Goal: Check status

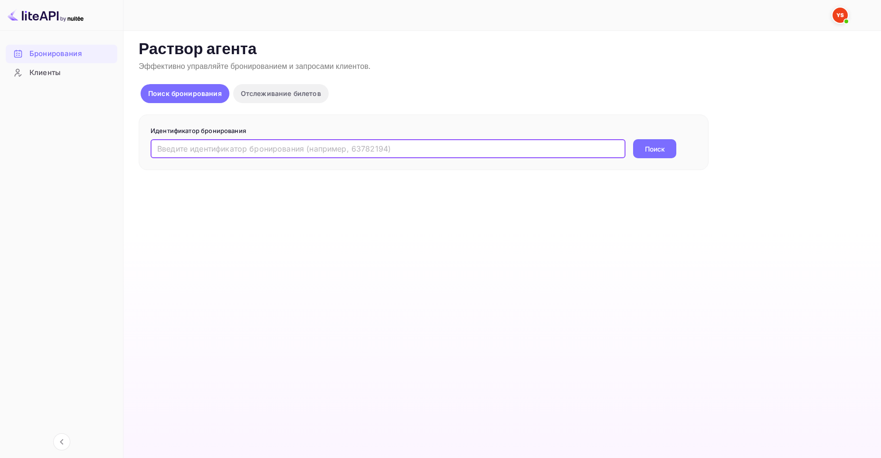
paste input "9402690"
type input "9402690"
click at [649, 148] on body "Бронирования Клиенты Now you can check your travel website directly from the li…" at bounding box center [440, 229] width 881 height 458
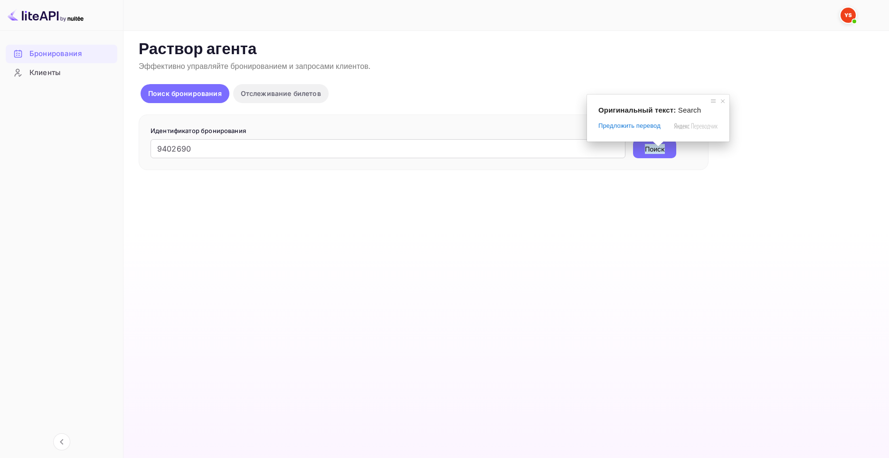
click at [656, 148] on body "Бронирования Клиенты Now you can check your travel website directly from the li…" at bounding box center [444, 229] width 889 height 458
click at [656, 147] on span at bounding box center [656, 144] width 12 height 6
click at [721, 101] on span at bounding box center [720, 100] width 9 height 9
click at [670, 149] on button "Поиск" at bounding box center [654, 148] width 43 height 19
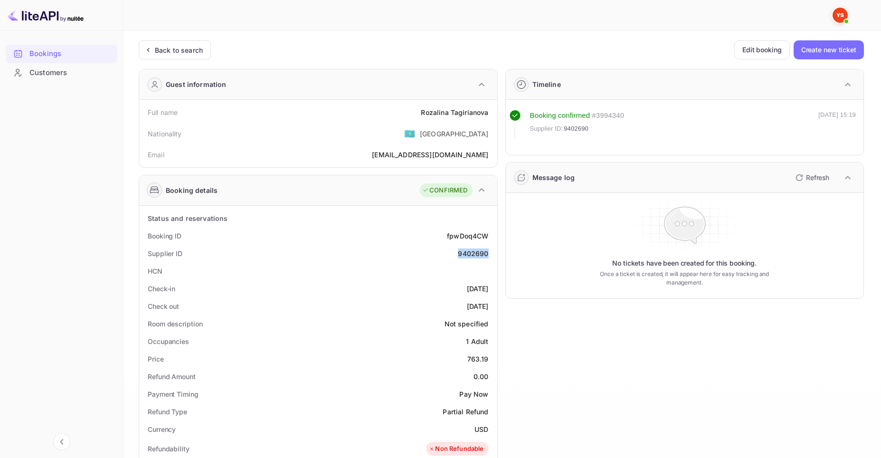
drag, startPoint x: 458, startPoint y: 254, endPoint x: 487, endPoint y: 254, distance: 28.5
click at [487, 254] on div "9402690" at bounding box center [473, 253] width 30 height 10
copy div "9402690"
drag, startPoint x: 422, startPoint y: 112, endPoint x: 490, endPoint y: 115, distance: 68.0
click at [490, 115] on div "Full name [PERSON_NAME]" at bounding box center [318, 113] width 350 height 18
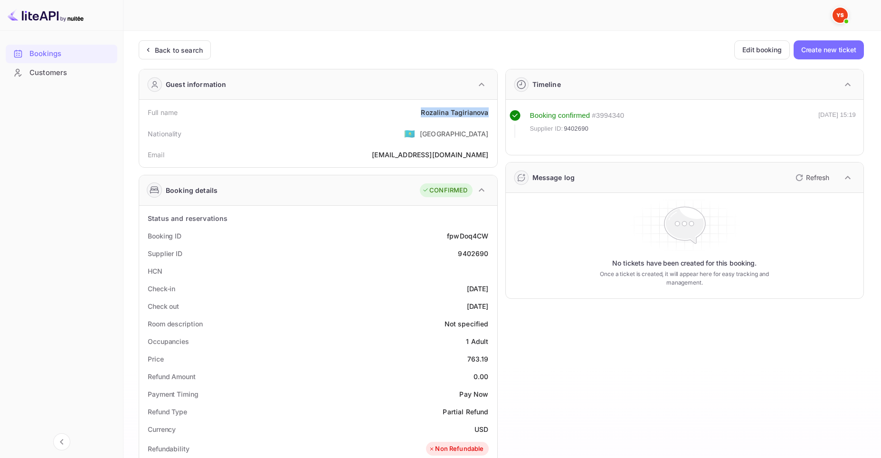
copy div "[PERSON_NAME]"
drag, startPoint x: 469, startPoint y: 360, endPoint x: 488, endPoint y: 361, distance: 19.0
click at [488, 361] on div "763.19" at bounding box center [477, 359] width 21 height 10
copy div "763.19"
click at [355, 372] on div "Refund Amount 0.00" at bounding box center [318, 377] width 350 height 18
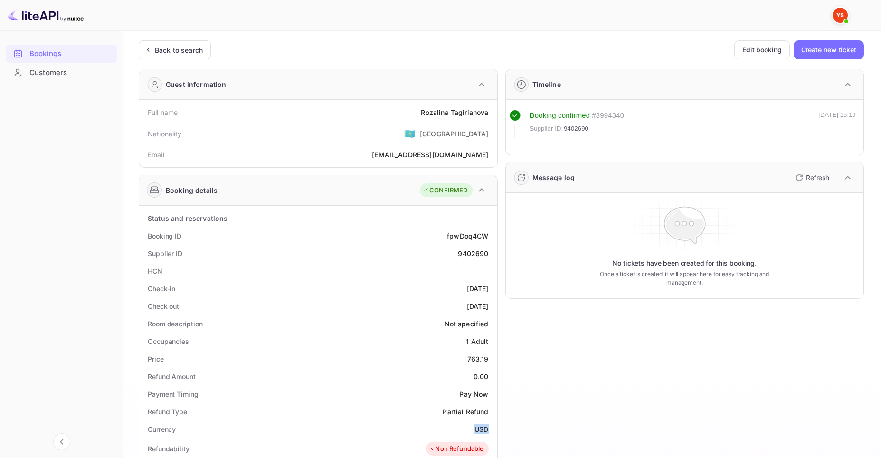
drag, startPoint x: 474, startPoint y: 428, endPoint x: 491, endPoint y: 431, distance: 16.9
click at [491, 431] on div "Currency USD" at bounding box center [318, 429] width 350 height 18
copy ya-tr-span "USD"
drag, startPoint x: 380, startPoint y: 373, endPoint x: 466, endPoint y: 382, distance: 86.0
click at [388, 379] on div "Refund Amount 0.00" at bounding box center [318, 377] width 350 height 18
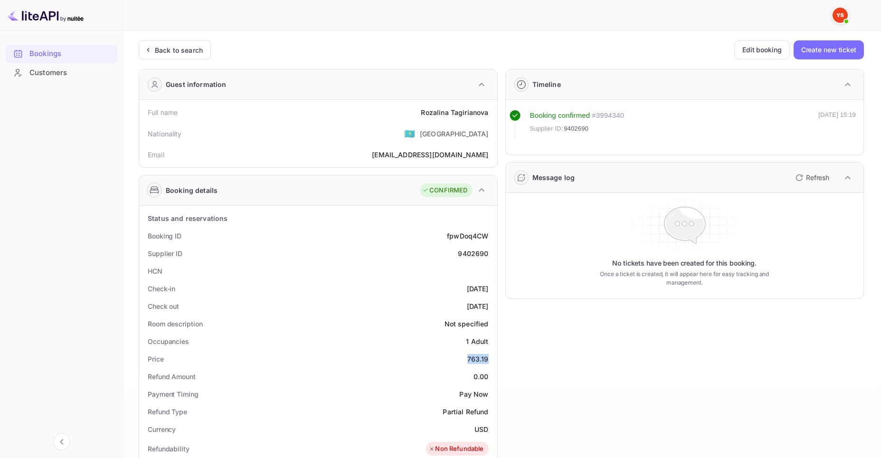
drag, startPoint x: 468, startPoint y: 357, endPoint x: 492, endPoint y: 359, distance: 23.9
click at [492, 359] on div "Price 763.19" at bounding box center [318, 359] width 350 height 18
copy div "763.19"
drag, startPoint x: 473, startPoint y: 428, endPoint x: 487, endPoint y: 426, distance: 14.0
click at [487, 426] on div "Currency USD" at bounding box center [318, 429] width 350 height 18
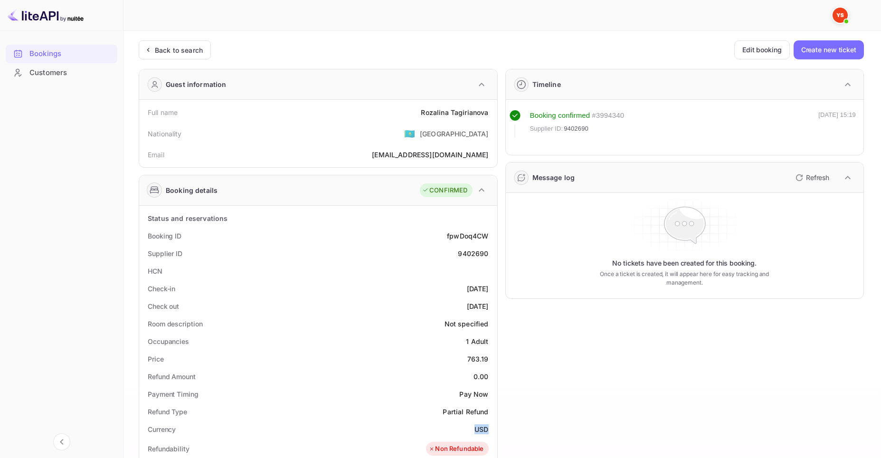
copy ya-tr-span "USD"
